Goal: Information Seeking & Learning: Learn about a topic

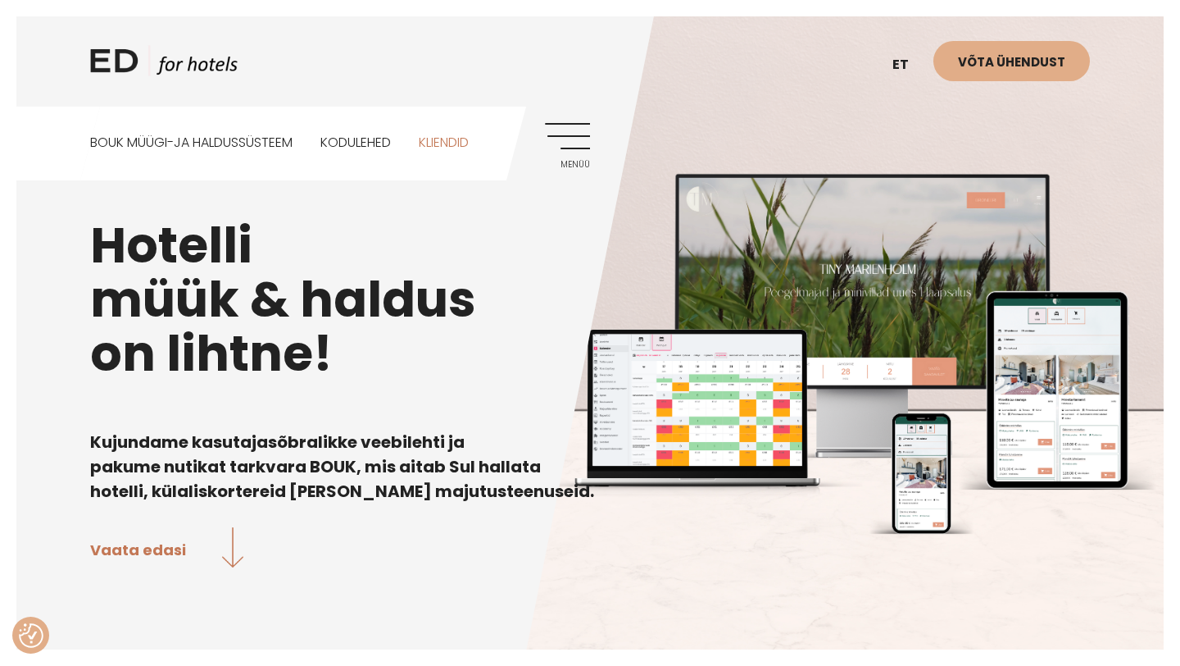
click at [456, 141] on link "Kliendid" at bounding box center [444, 143] width 50 height 73
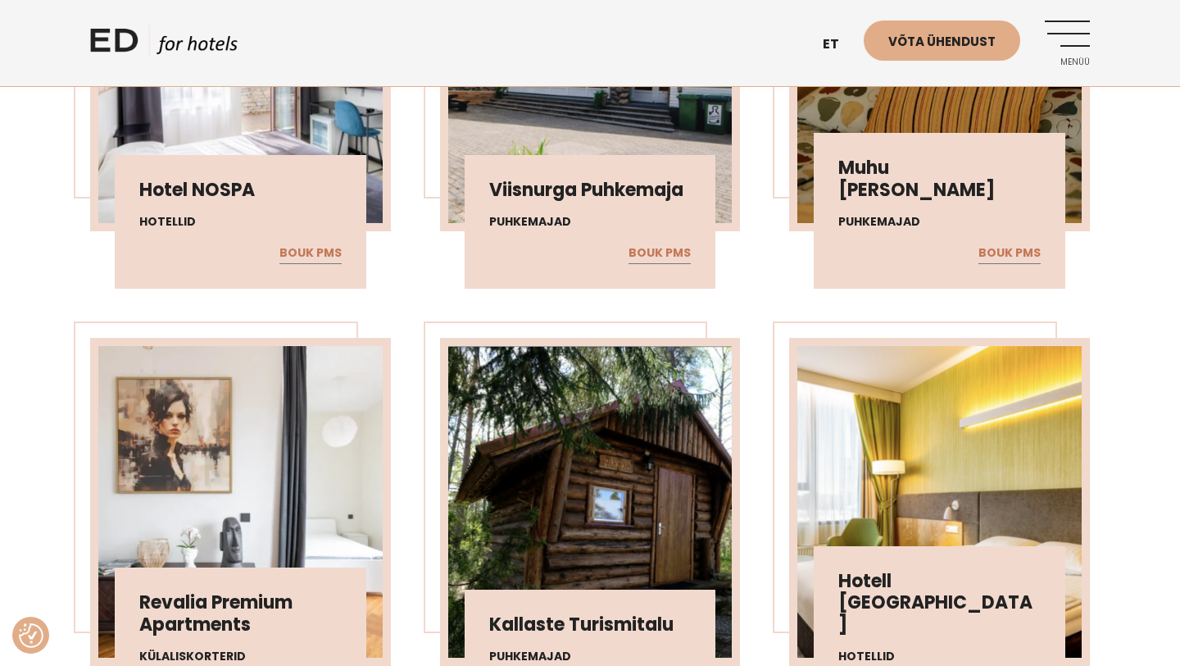
scroll to position [1622, 0]
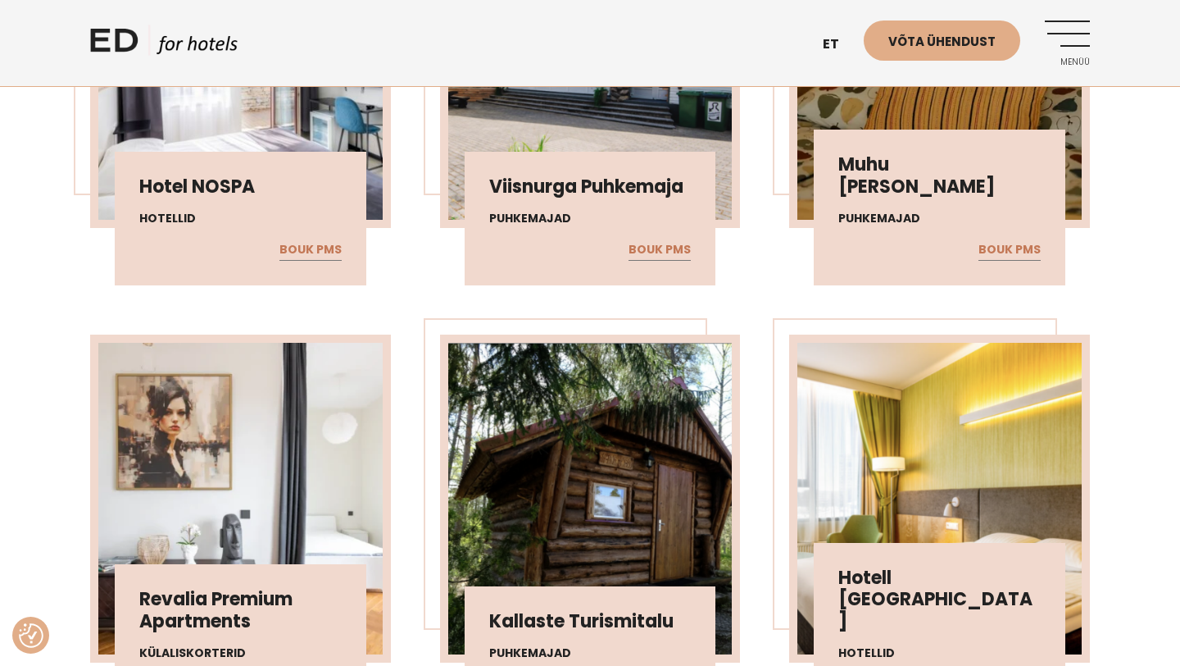
click at [266, 556] on img at bounding box center [240, 499] width 284 height 312
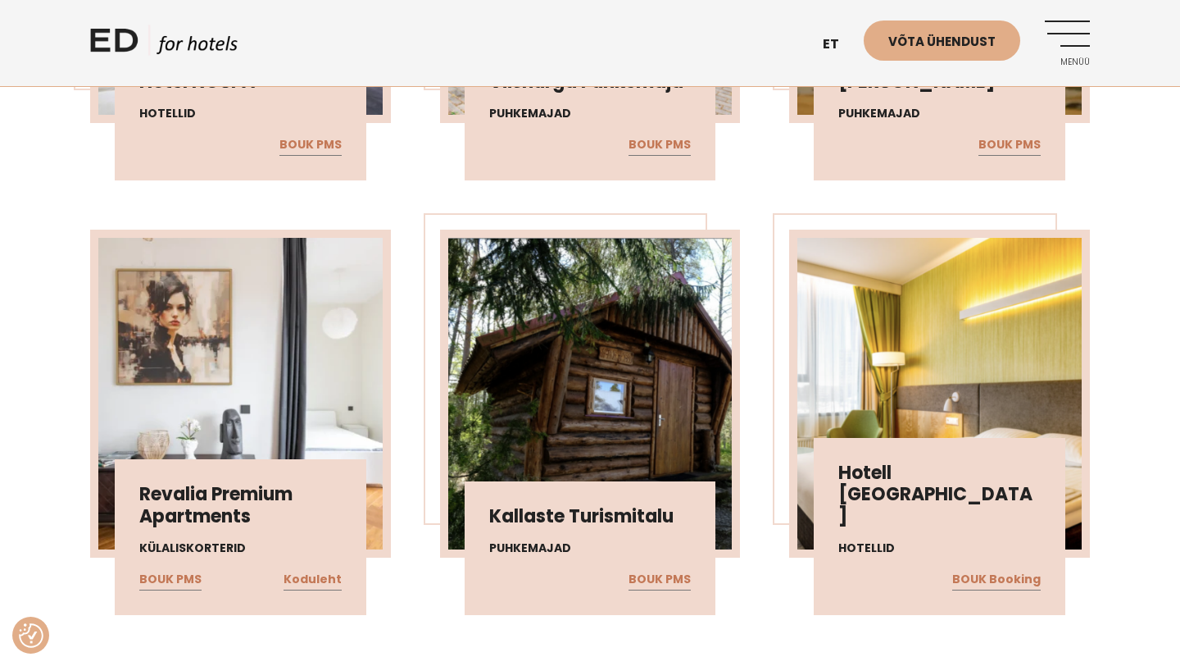
scroll to position [1728, 0]
click at [179, 581] on link "BOUK PMS" at bounding box center [170, 578] width 62 height 21
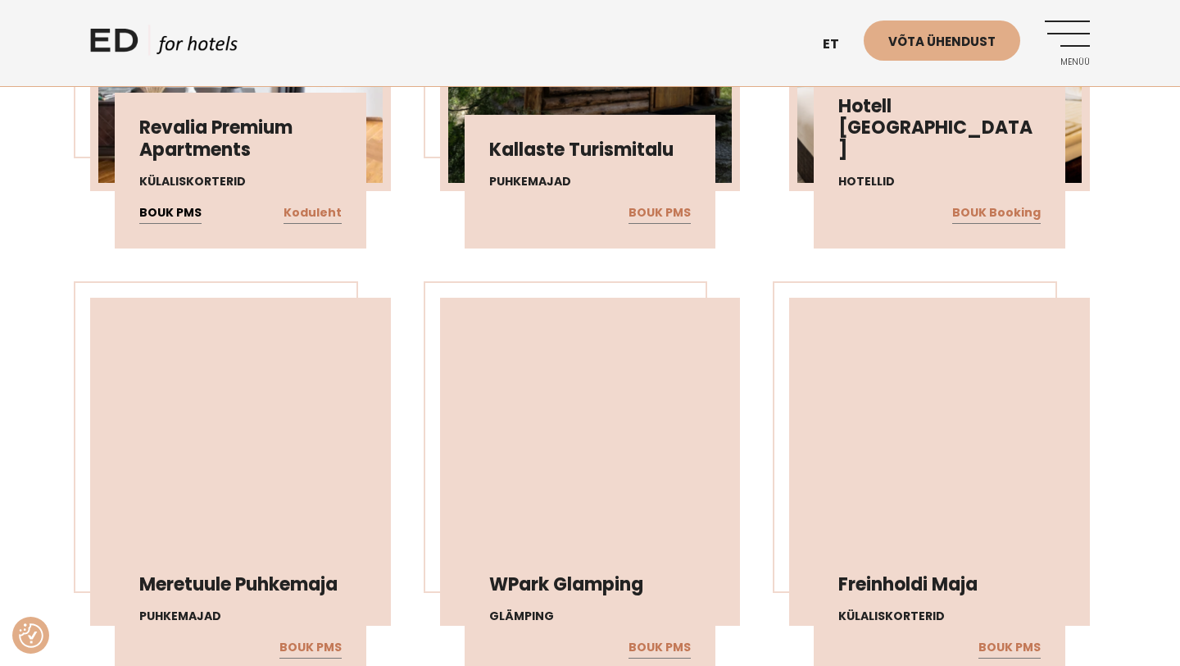
scroll to position [2395, 0]
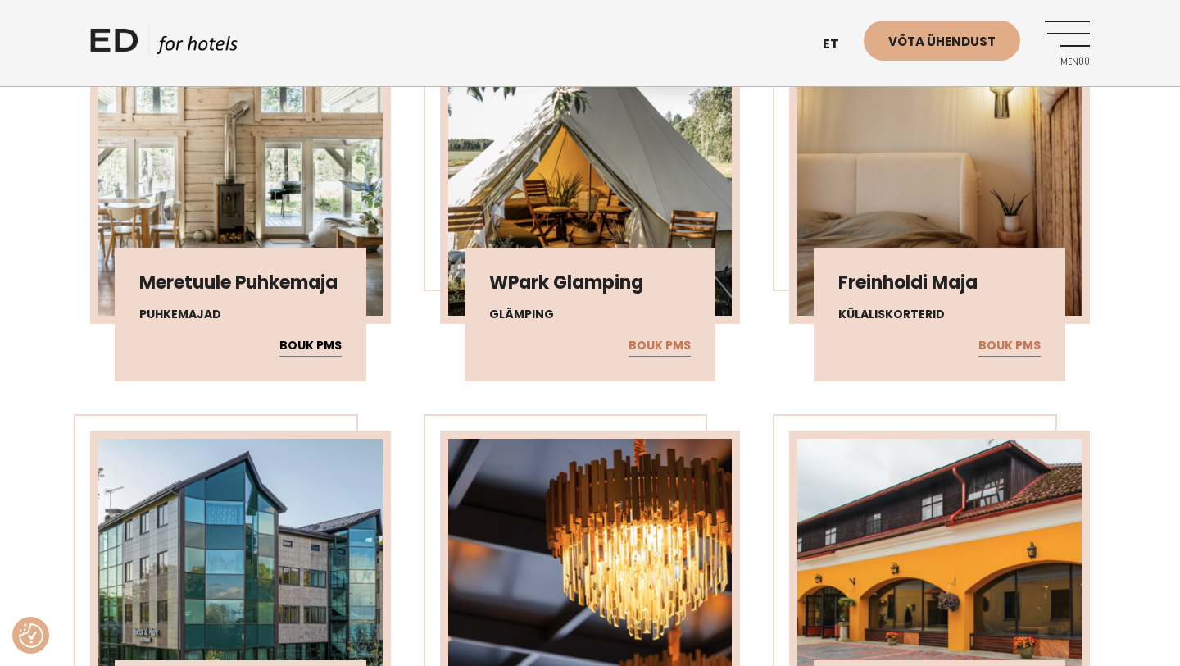
click at [312, 345] on link "BOUK PMS" at bounding box center [311, 345] width 62 height 21
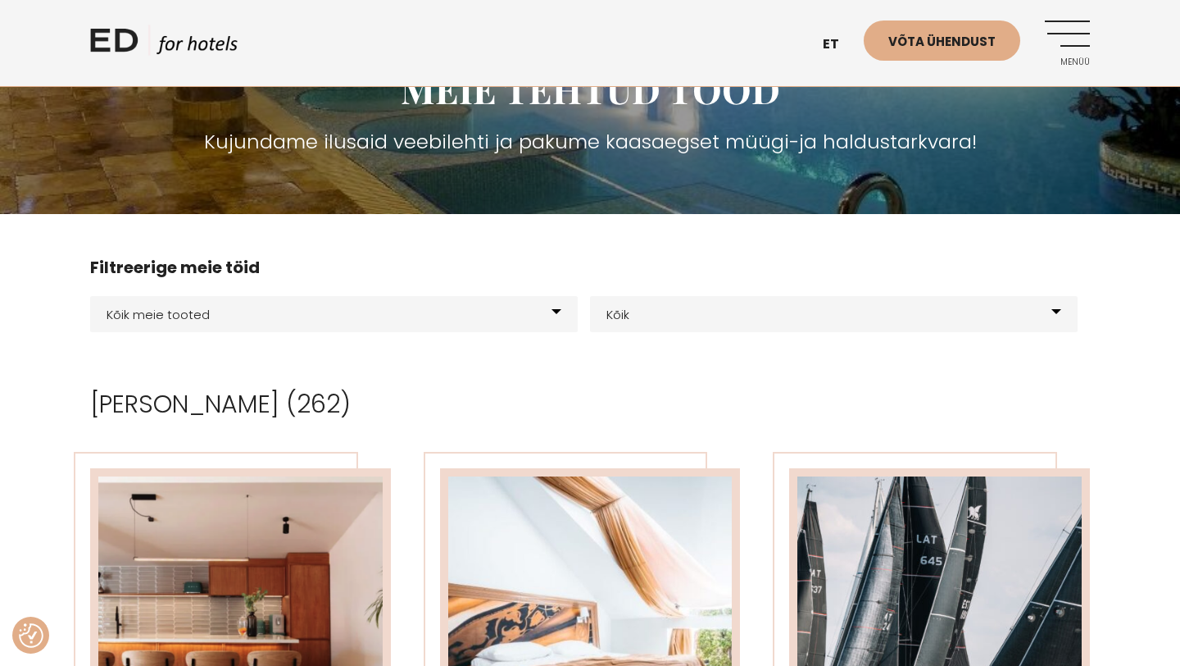
scroll to position [0, 0]
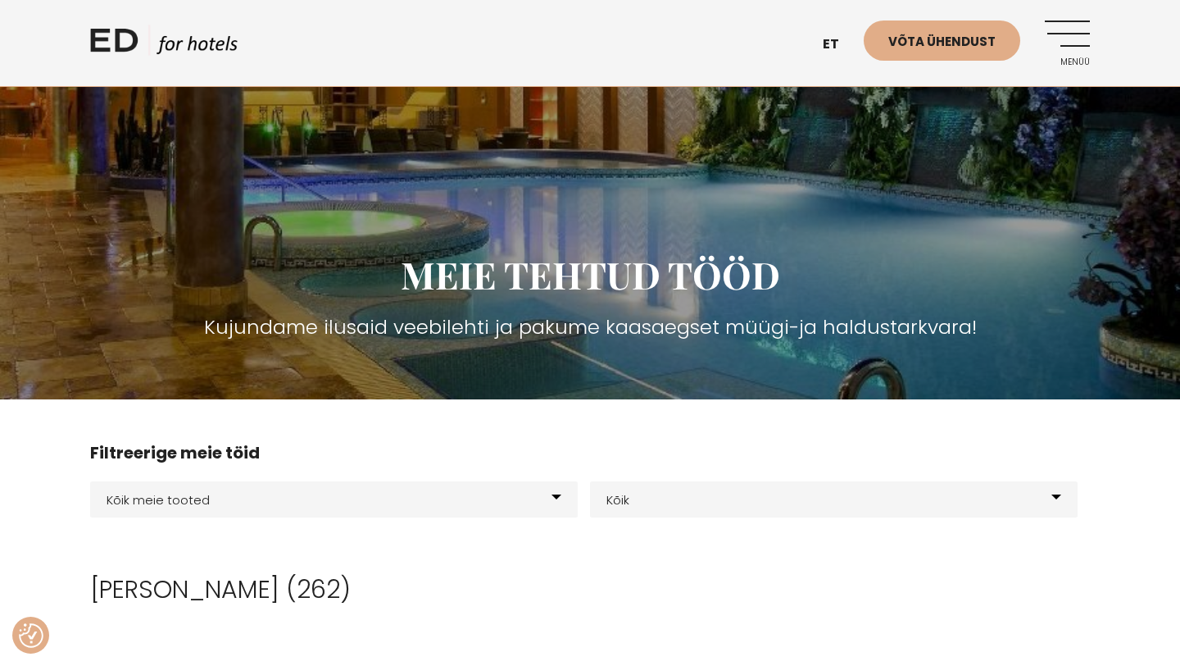
click at [1080, 20] on link "Menüü" at bounding box center [1067, 42] width 45 height 45
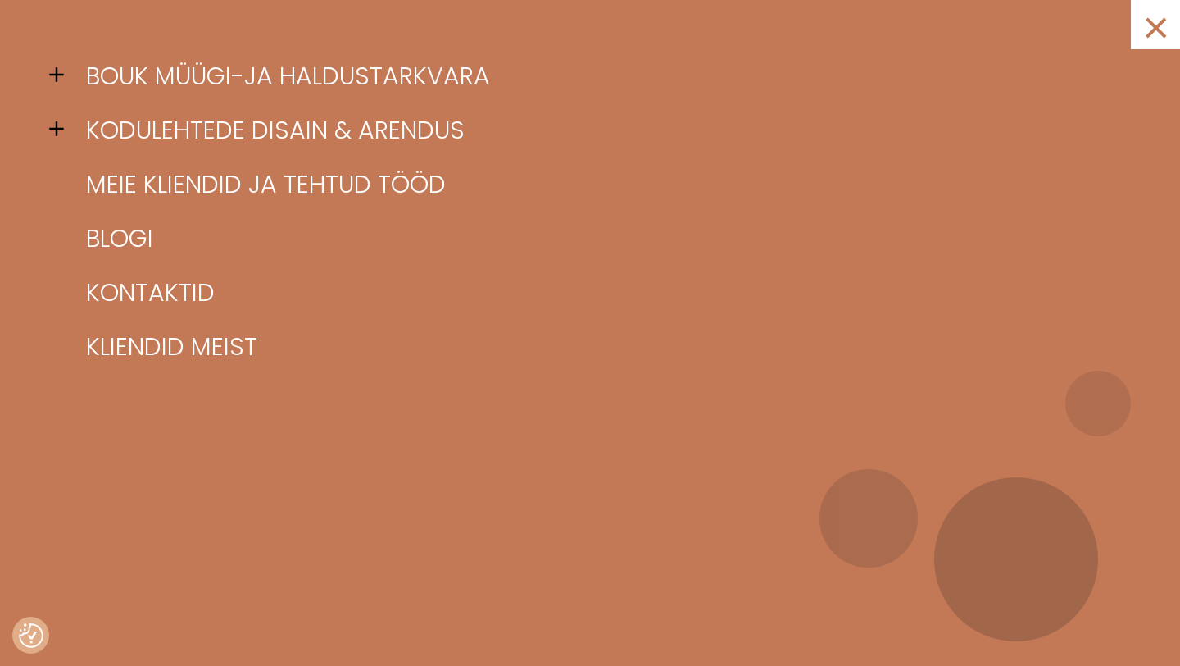
click at [57, 79] on span at bounding box center [61, 74] width 25 height 25
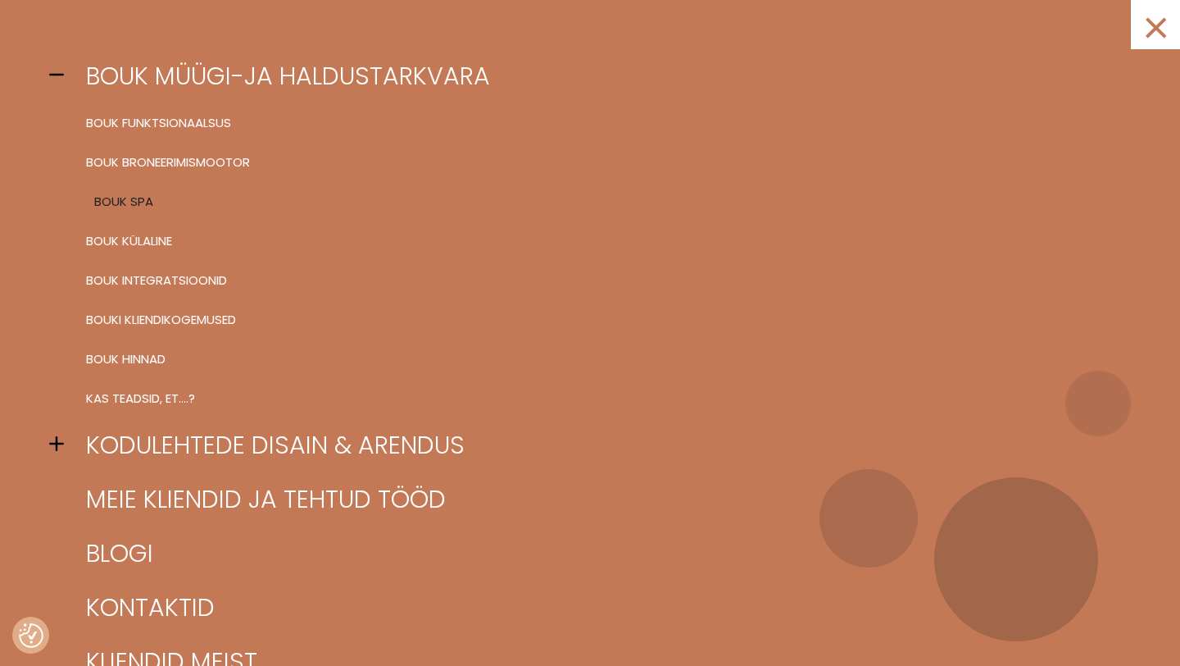
click at [134, 197] on link "BOUK SPA" at bounding box center [611, 201] width 1058 height 39
